Goal: Navigation & Orientation: Find specific page/section

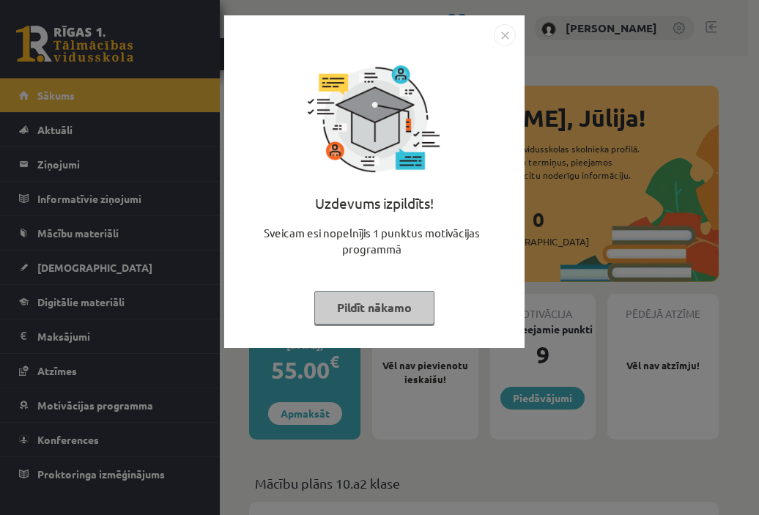
click at [392, 311] on button "Pildīt nākamo" at bounding box center [374, 308] width 120 height 34
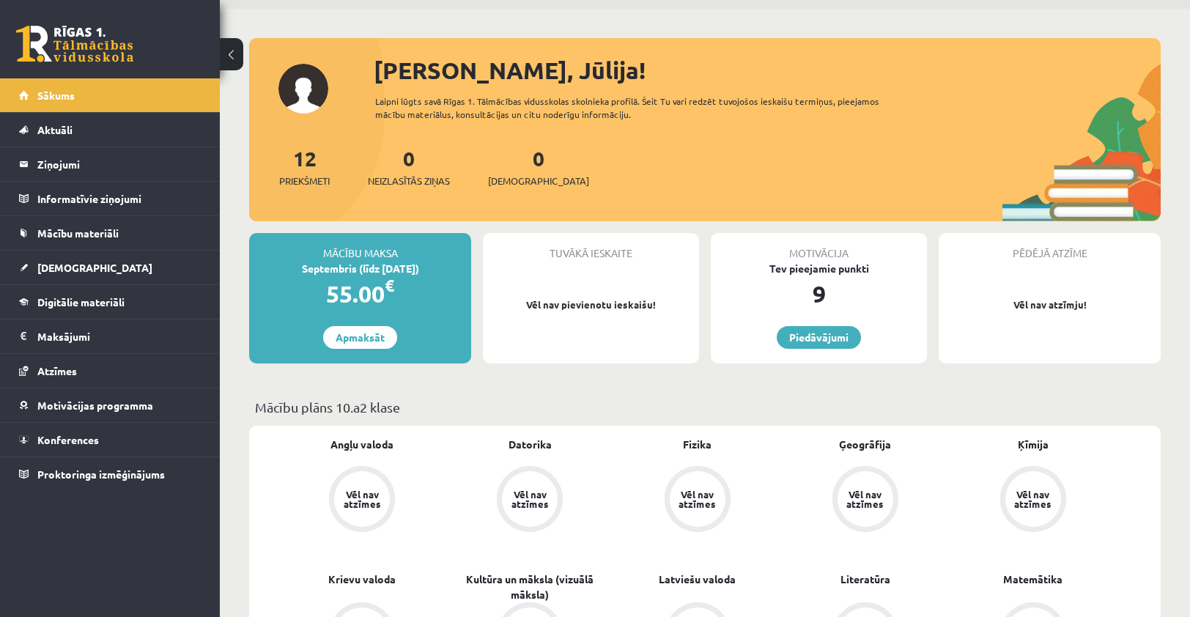
scroll to position [73, 0]
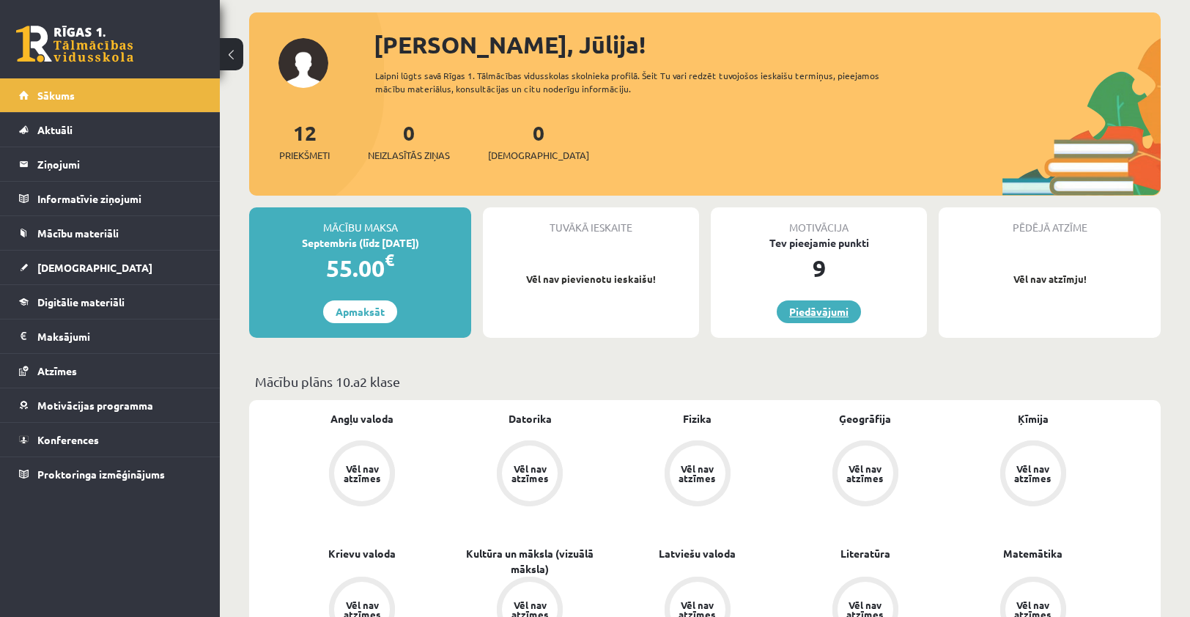
click at [758, 310] on link "Piedāvājumi" at bounding box center [819, 311] width 84 height 23
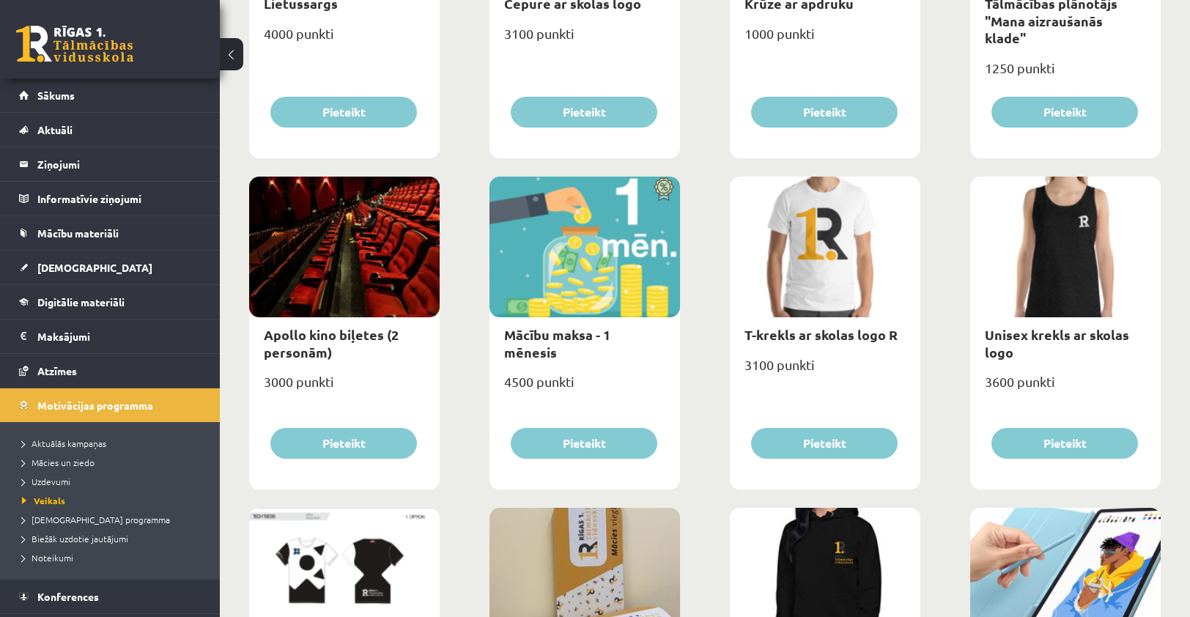
scroll to position [388, 0]
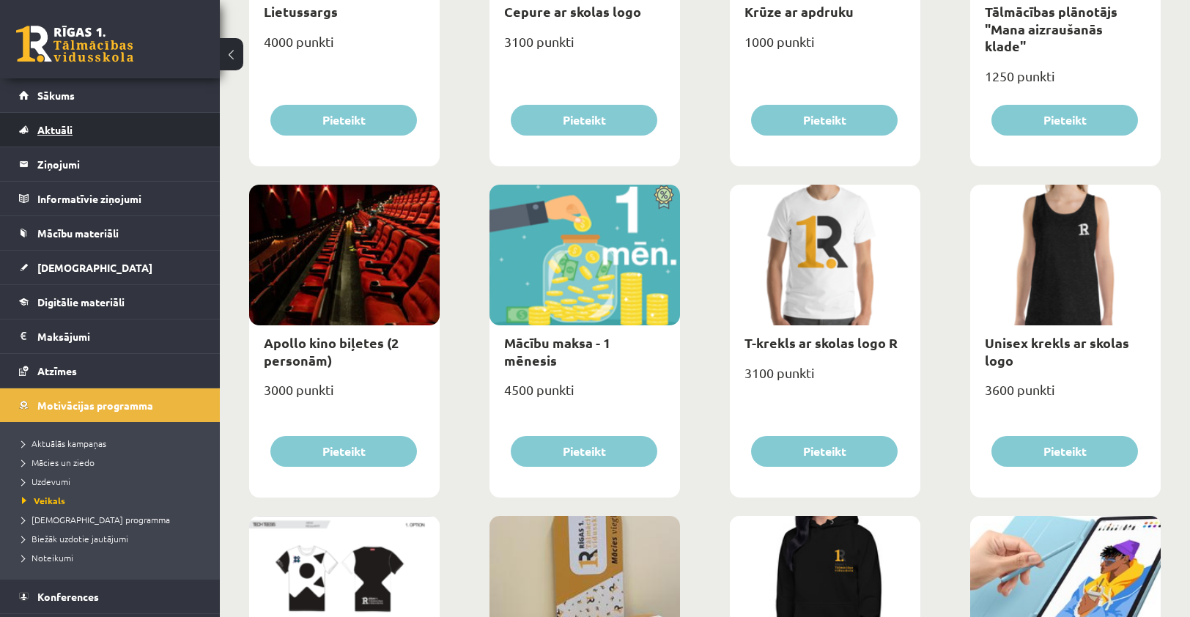
click at [61, 139] on link "Aktuāli" at bounding box center [110, 130] width 182 height 34
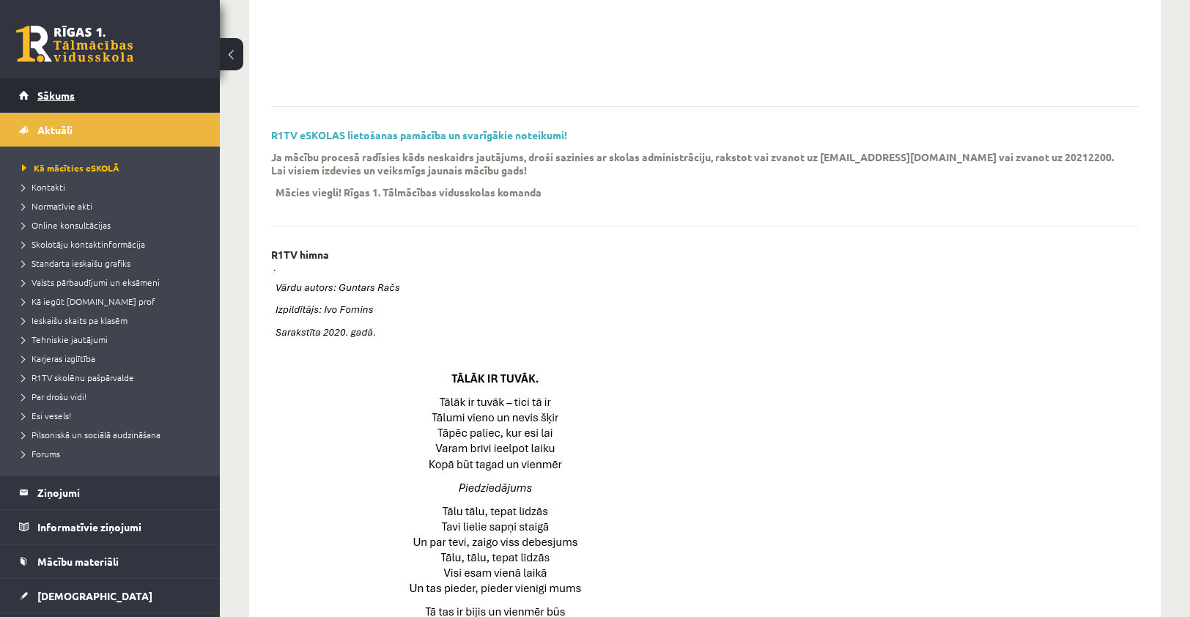
click at [67, 94] on span "Sākums" at bounding box center [55, 95] width 37 height 13
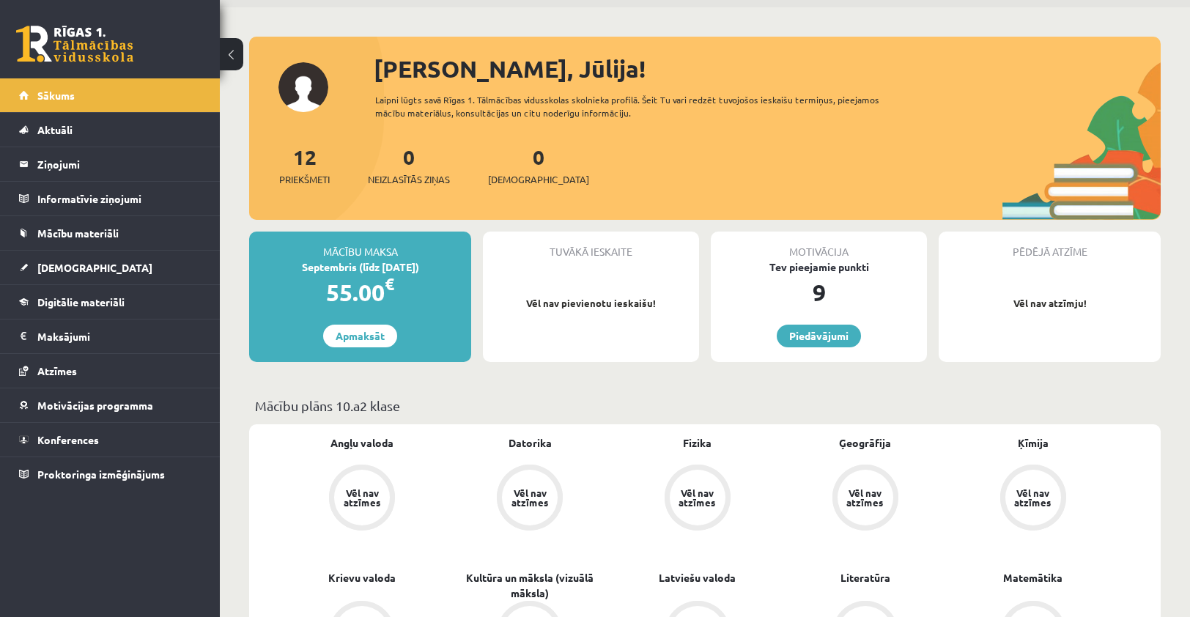
scroll to position [73, 0]
